Goal: Task Accomplishment & Management: Manage account settings

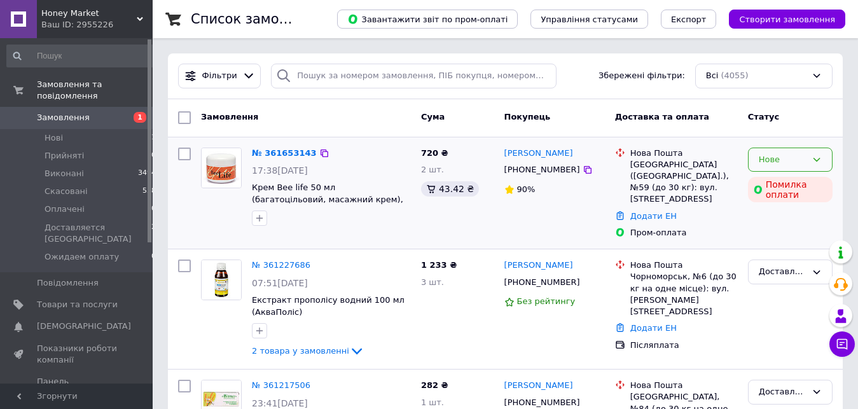
click at [822, 158] on div "Нове" at bounding box center [790, 160] width 85 height 25
click at [768, 191] on li "Прийнято" at bounding box center [790, 186] width 83 height 24
